Goal: Locate item on page: Locate item on page

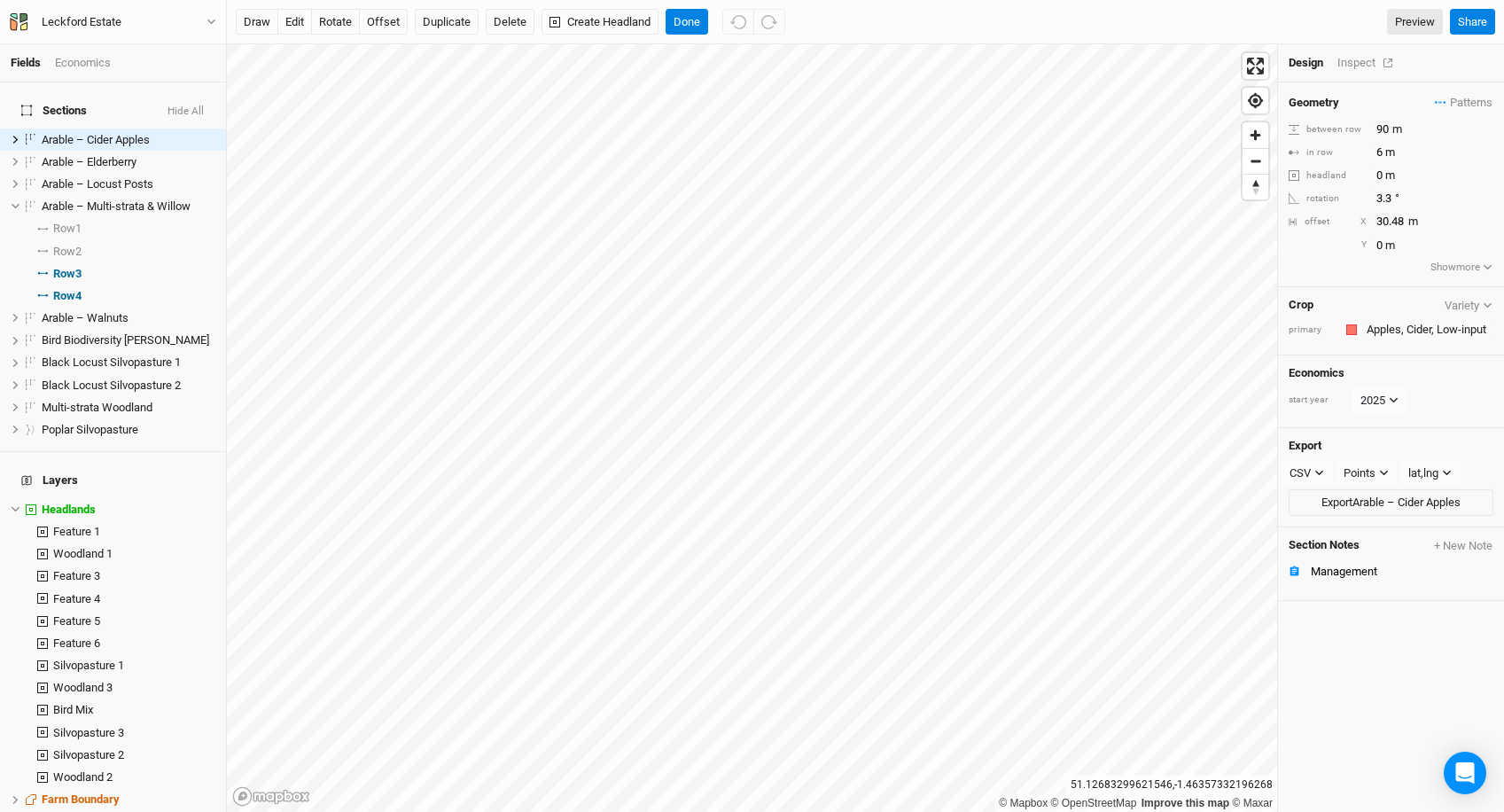
click at [1350, 62] on div "Inspect" at bounding box center [1369, 63] width 63 height 16
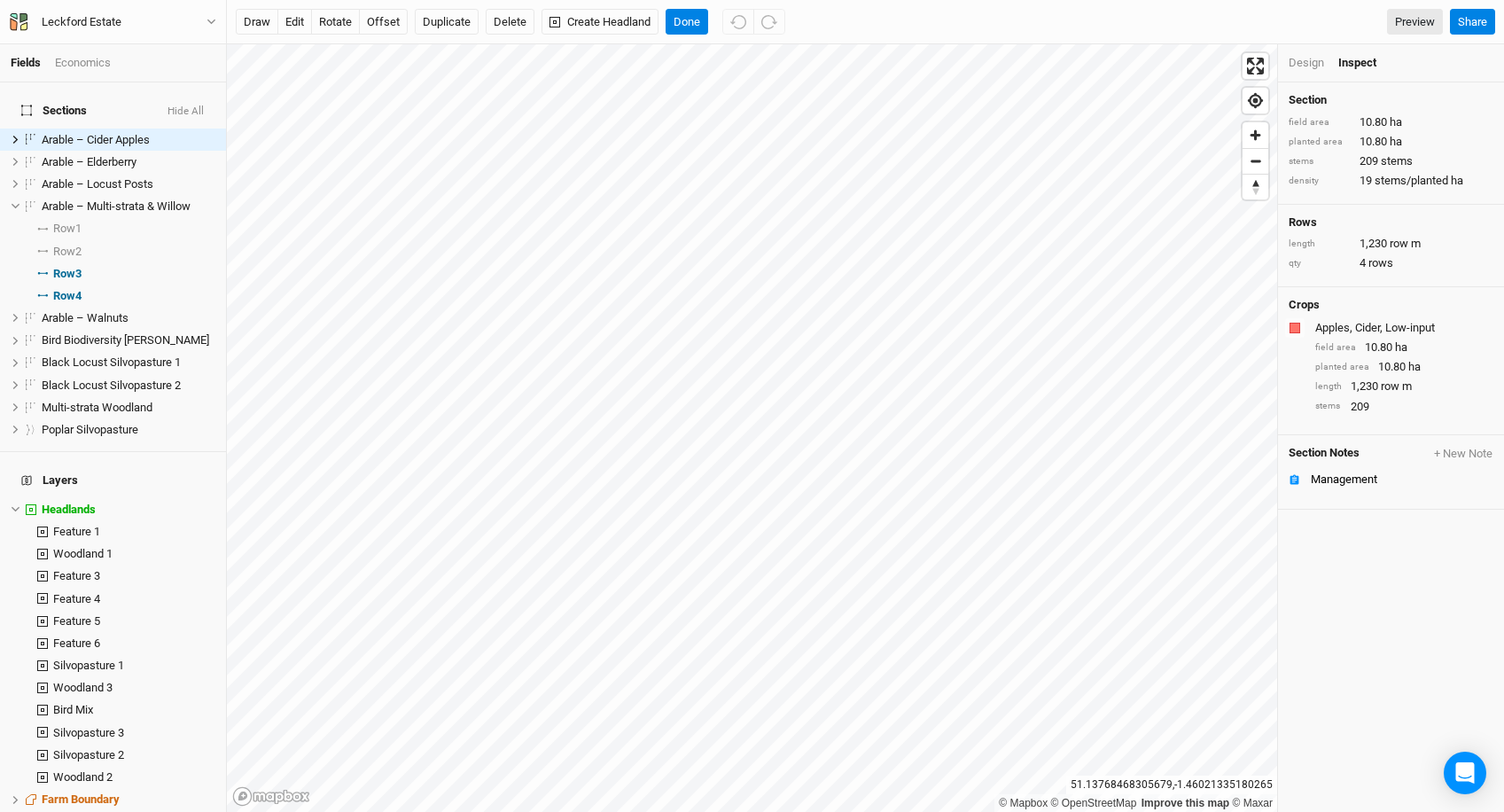
click at [764, 811] on html "Fields Economics Sections Hide All Arable – Cider Apples hide Arable – Elderber…" at bounding box center [752, 406] width 1504 height 812
click at [694, 0] on html "Fields Economics Sections Hide All Arable – Cider Apples hide Arable – Elderber…" at bounding box center [752, 406] width 1504 height 812
